Goal: Entertainment & Leisure: Consume media (video, audio)

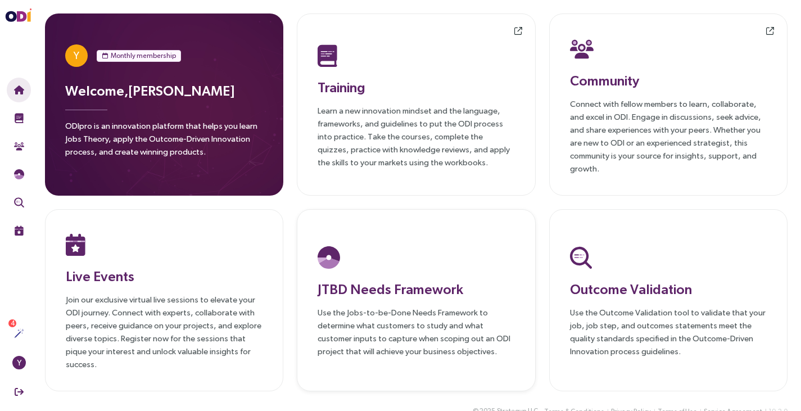
click at [446, 215] on div "JTBD Needs Framework Use the Jobs-to-be-Done Needs Framework to determine what …" at bounding box center [416, 300] width 238 height 182
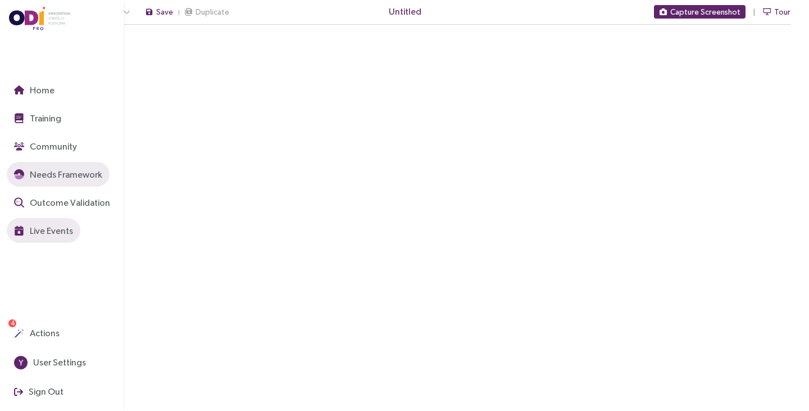
click at [57, 233] on span "Live Events" at bounding box center [51, 231] width 46 height 14
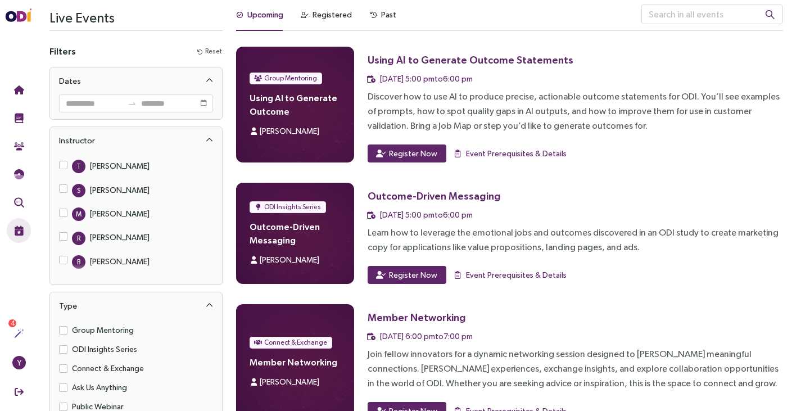
scroll to position [7, 0]
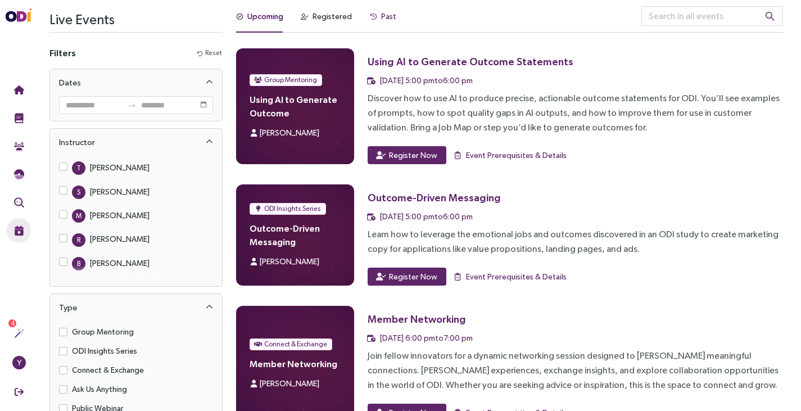
click at [384, 18] on div "Past" at bounding box center [388, 16] width 15 height 12
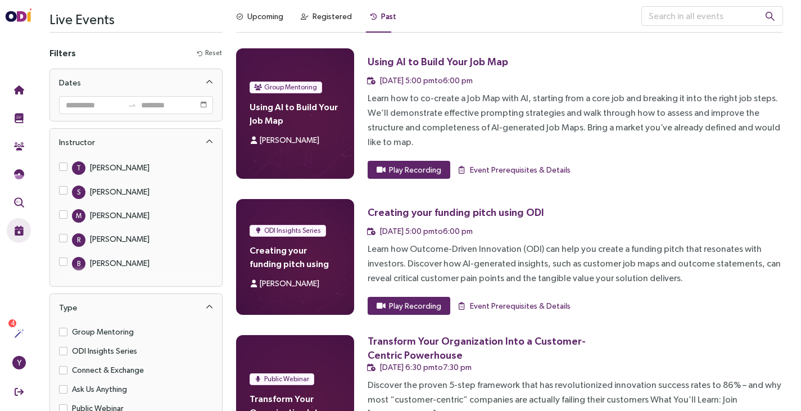
click at [289, 17] on div "Upcoming Registered Past" at bounding box center [316, 19] width 160 height 26
click at [267, 15] on div "Upcoming" at bounding box center [265, 16] width 36 height 12
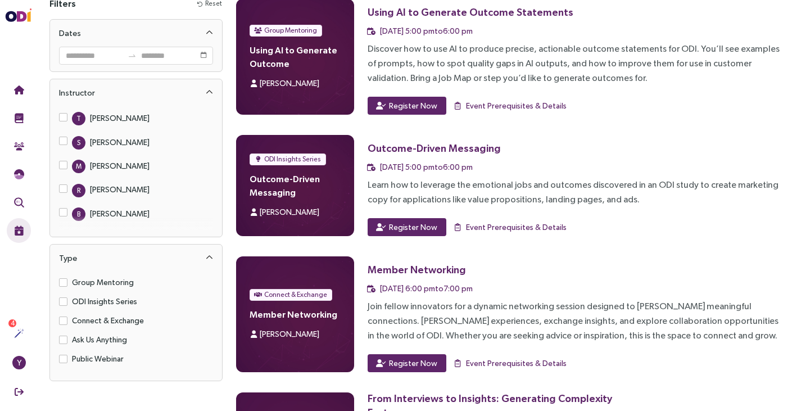
scroll to position [0, 0]
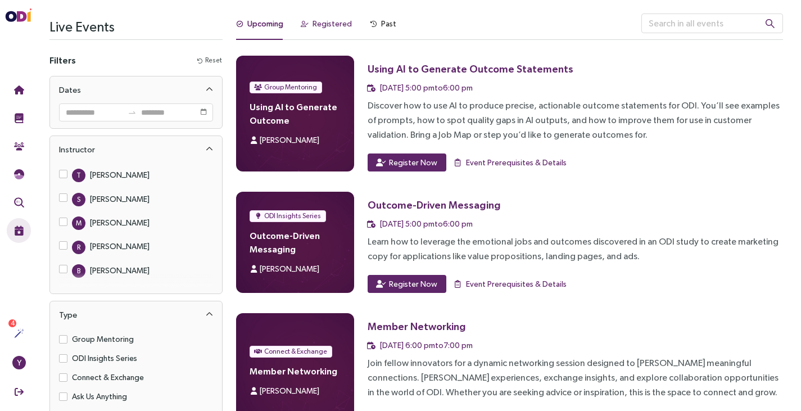
click at [337, 19] on div "Registered" at bounding box center [331, 23] width 39 height 12
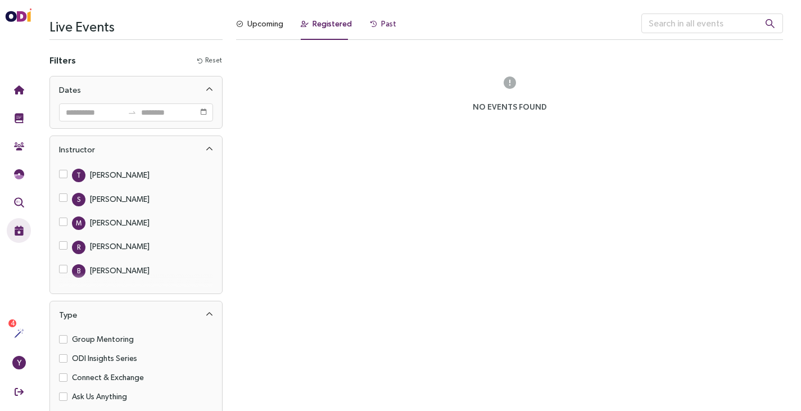
click at [381, 23] on div "Past" at bounding box center [388, 23] width 15 height 12
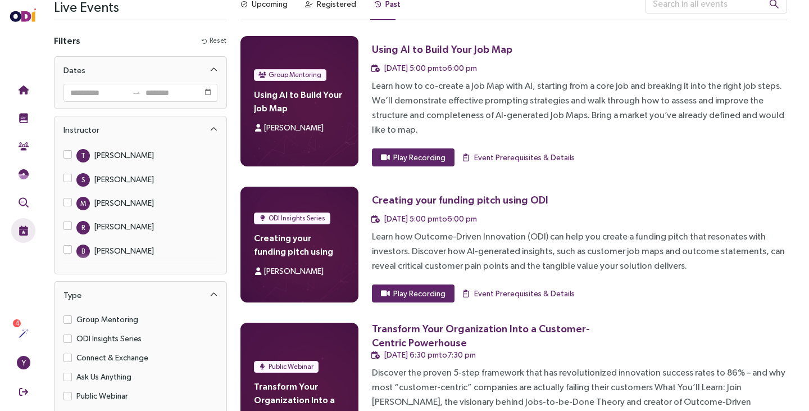
scroll to position [16, 0]
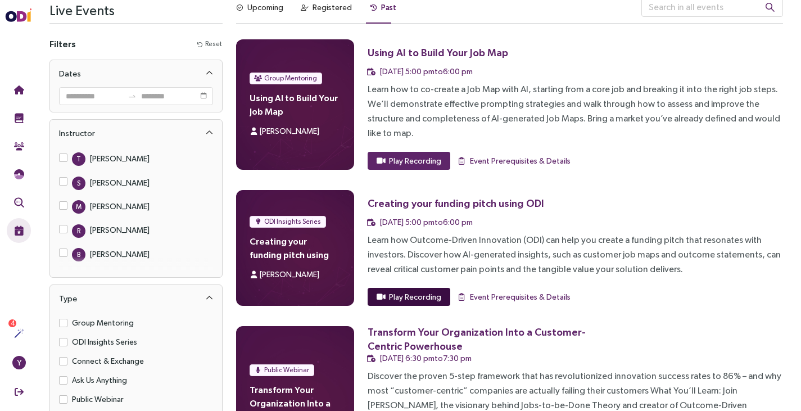
click at [419, 290] on span "Play Recording" at bounding box center [415, 296] width 52 height 12
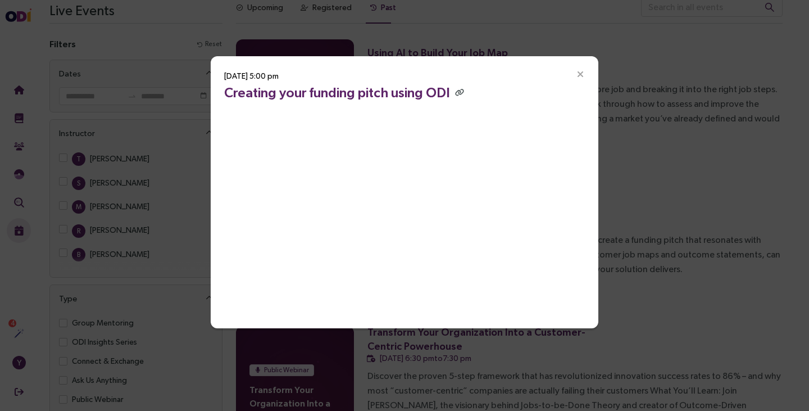
scroll to position [0, 0]
